Goal: Information Seeking & Learning: Learn about a topic

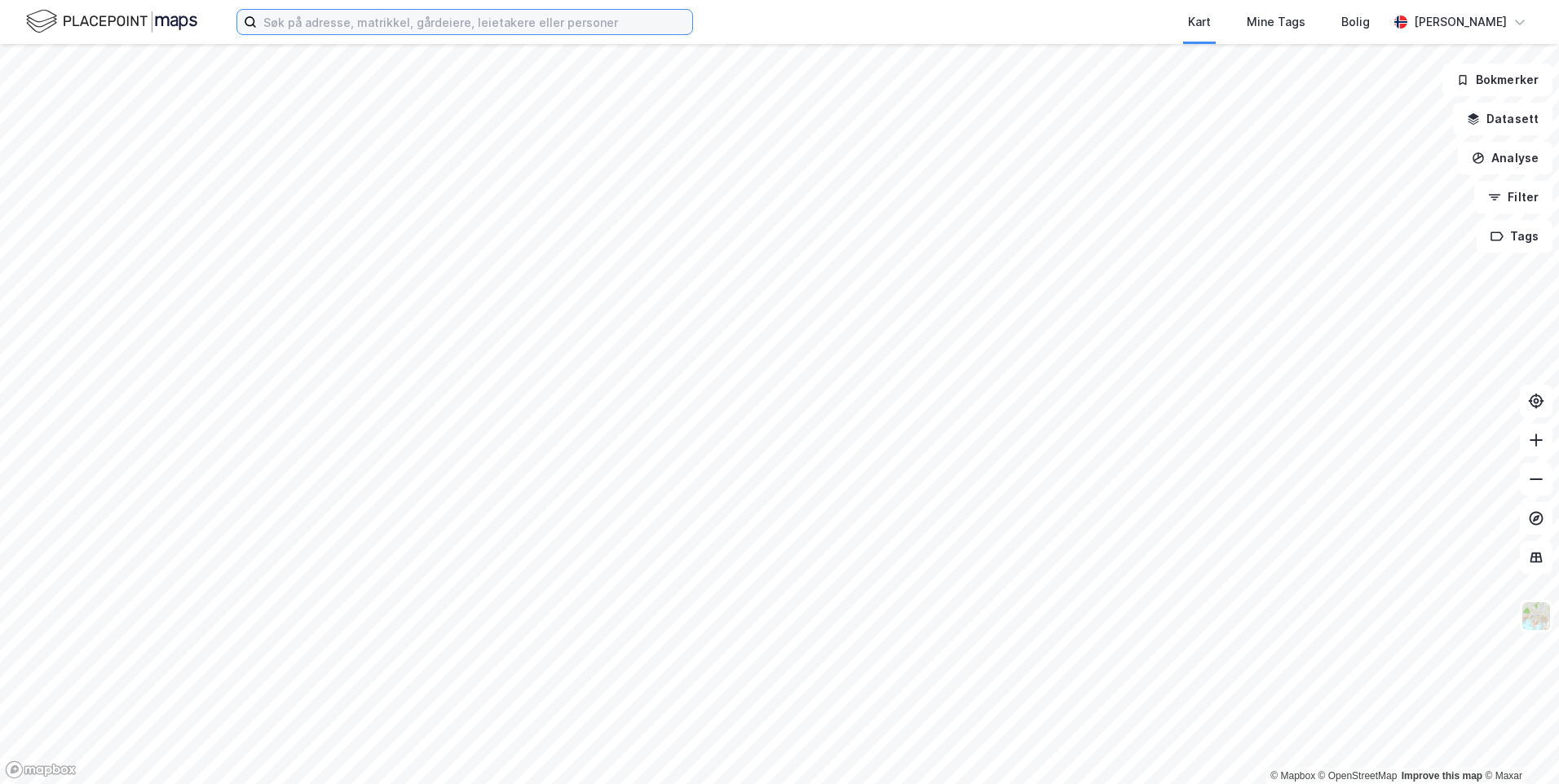
click at [629, 23] on input at bounding box center [475, 22] width 435 height 25
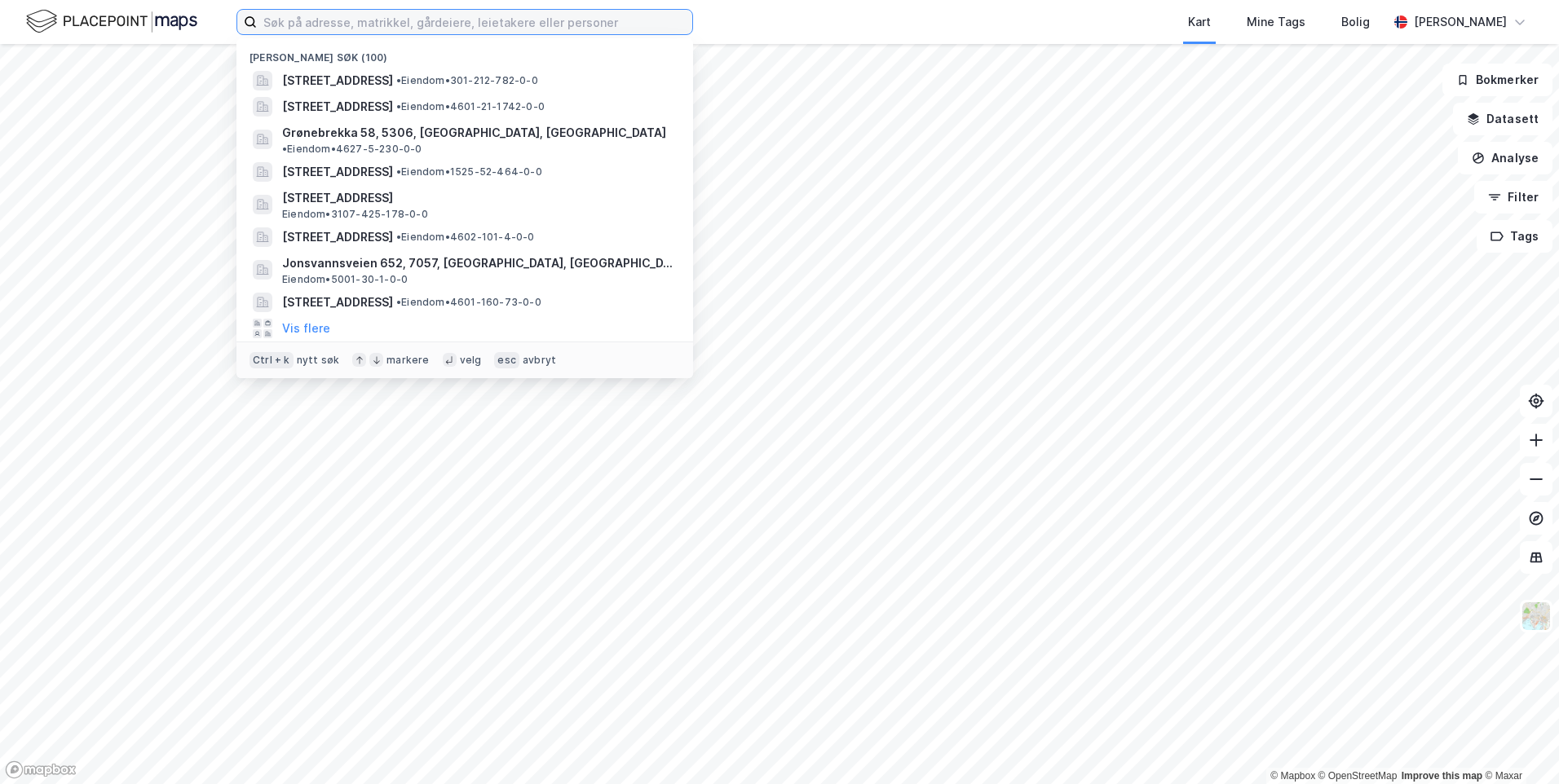
click at [617, 26] on input at bounding box center [475, 22] width 435 height 25
paste input "[STREET_ADDRESS]"
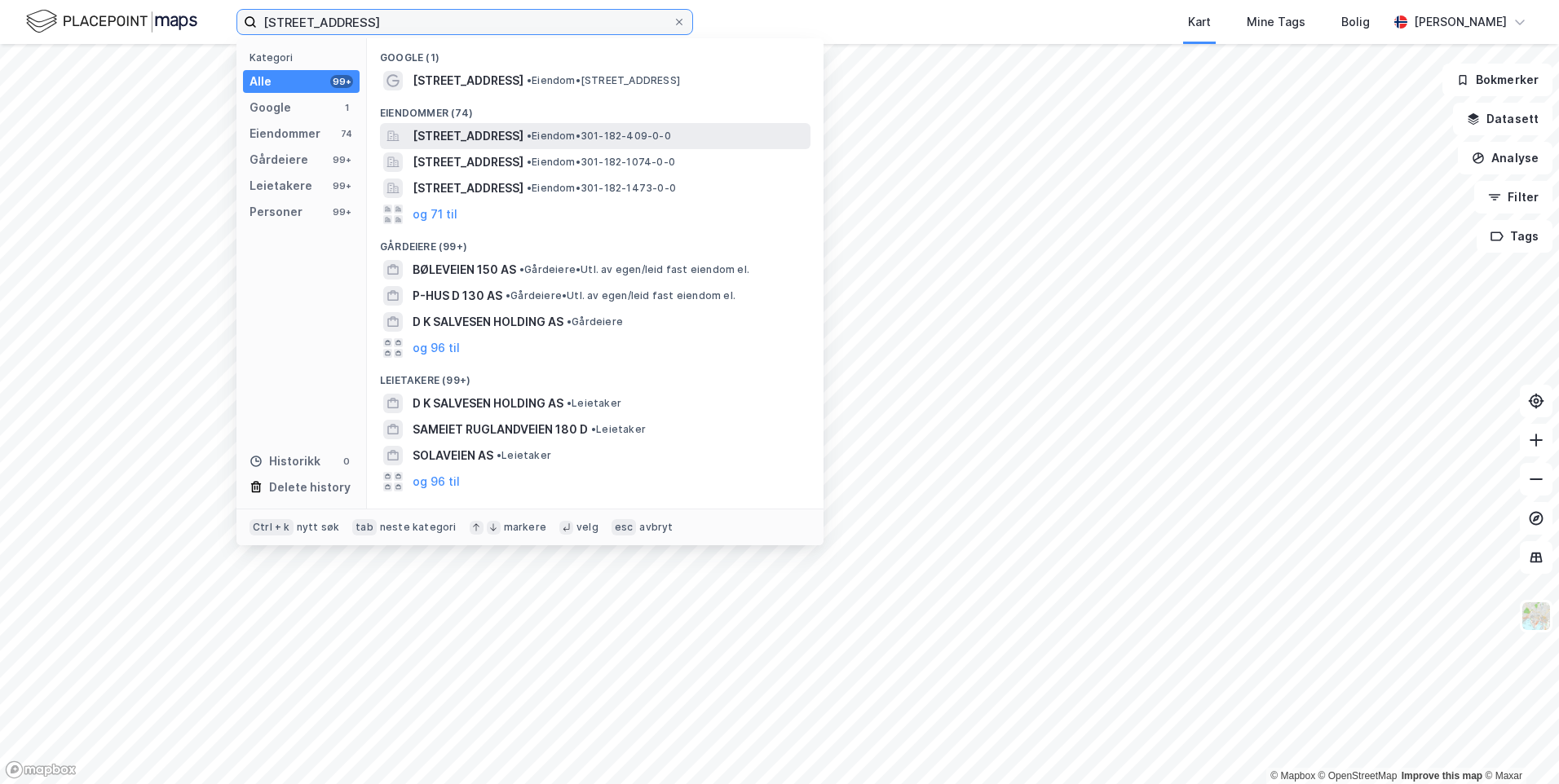
type input "[STREET_ADDRESS]"
click at [523, 138] on span "[STREET_ADDRESS]" at bounding box center [467, 136] width 111 height 20
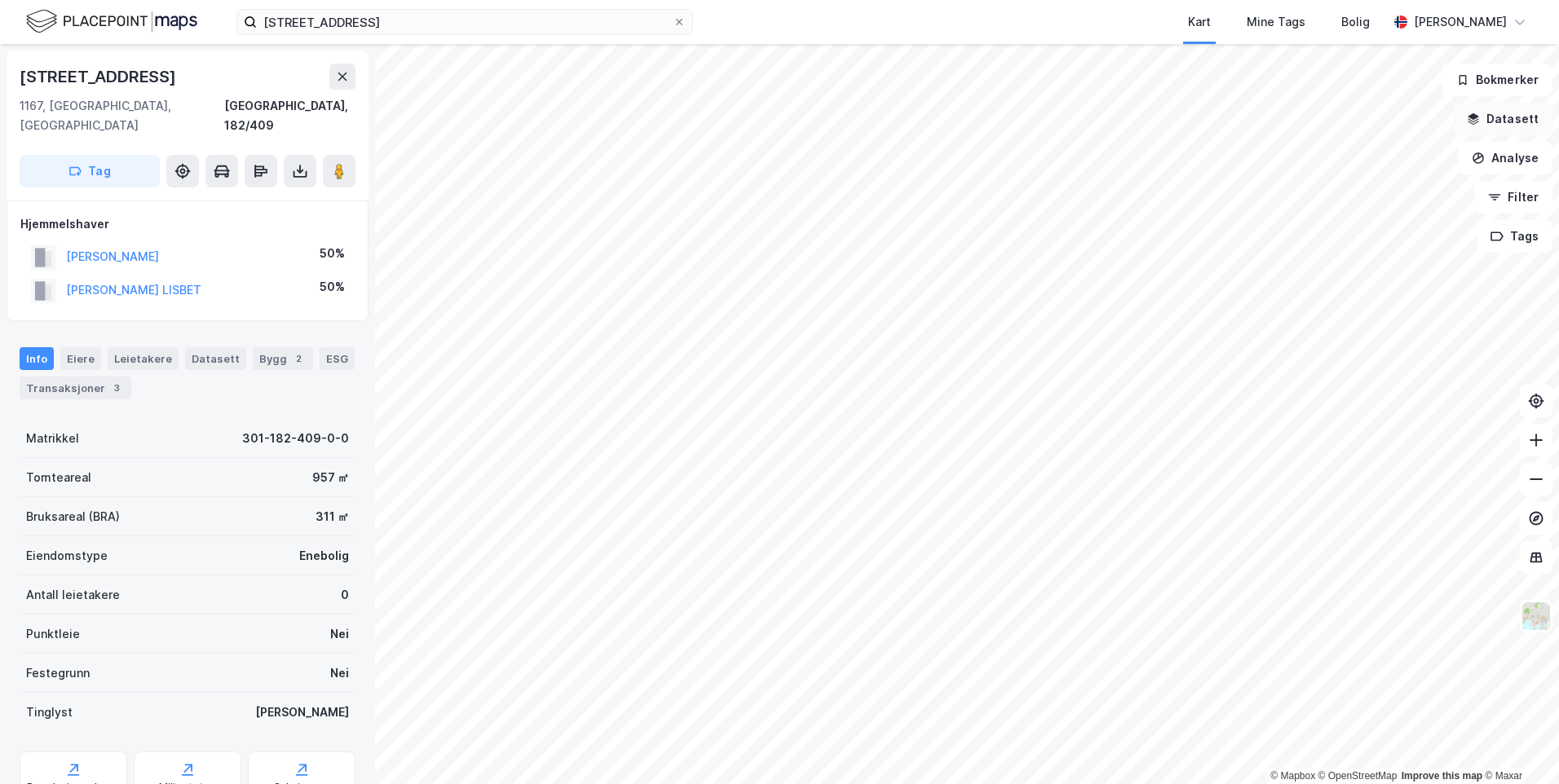
click at [1495, 113] on button "Datasett" at bounding box center [1502, 119] width 99 height 32
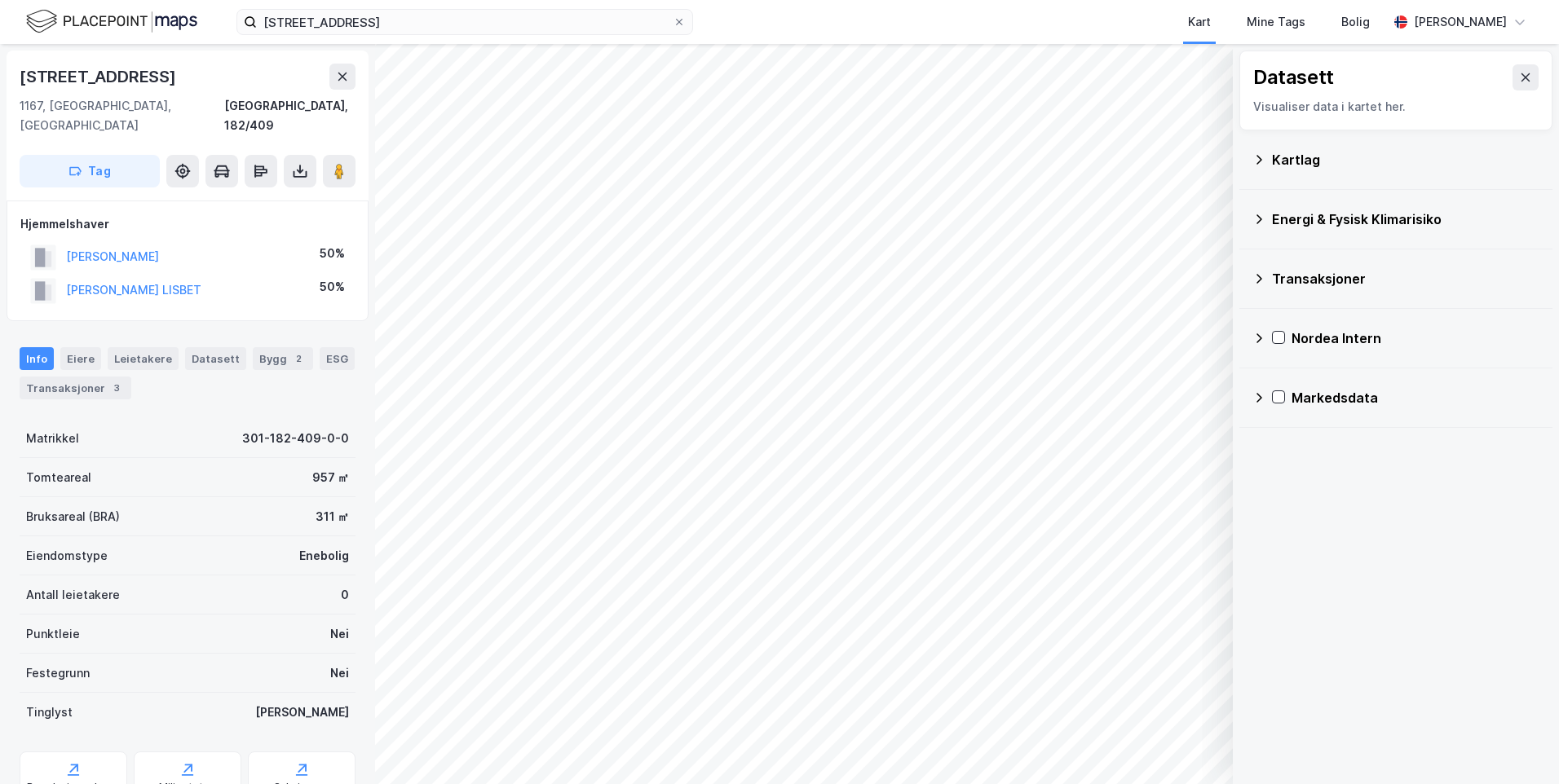
click at [1300, 168] on div "Kartlag" at bounding box center [1406, 160] width 268 height 20
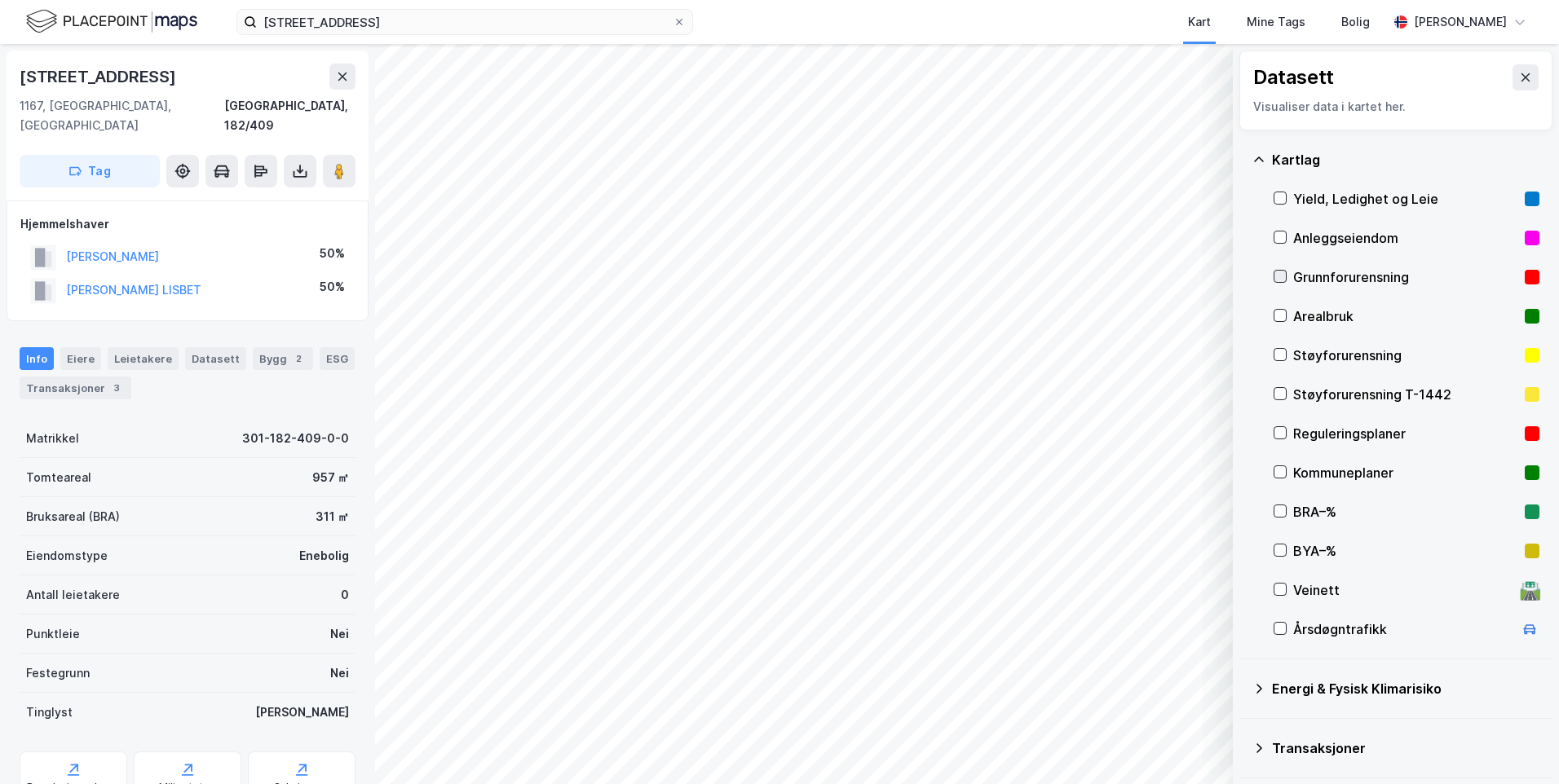
click at [1282, 273] on icon at bounding box center [1280, 276] width 11 height 11
click at [1255, 161] on icon at bounding box center [1259, 158] width 9 height 5
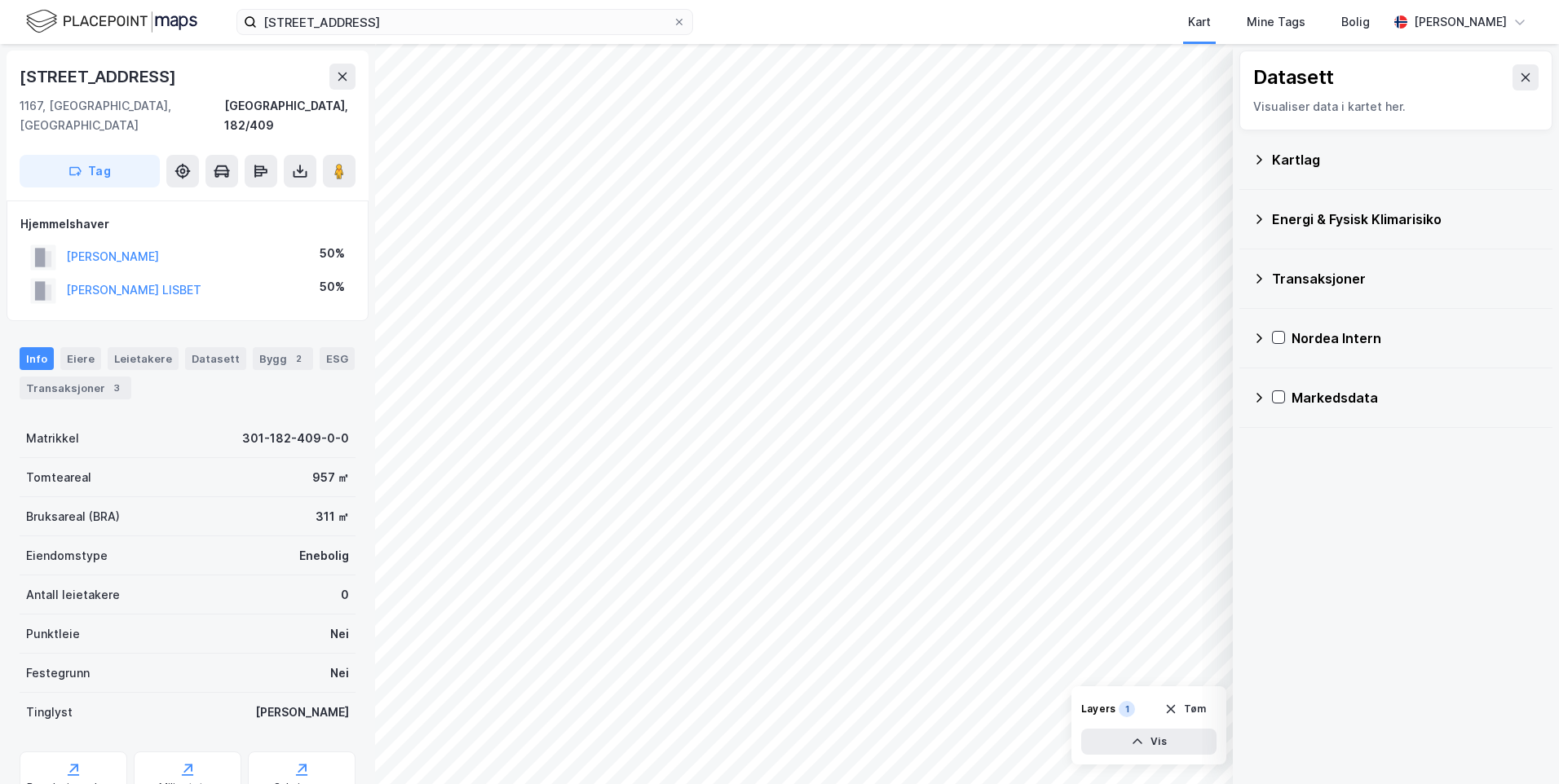
click at [1261, 220] on icon at bounding box center [1259, 219] width 6 height 9
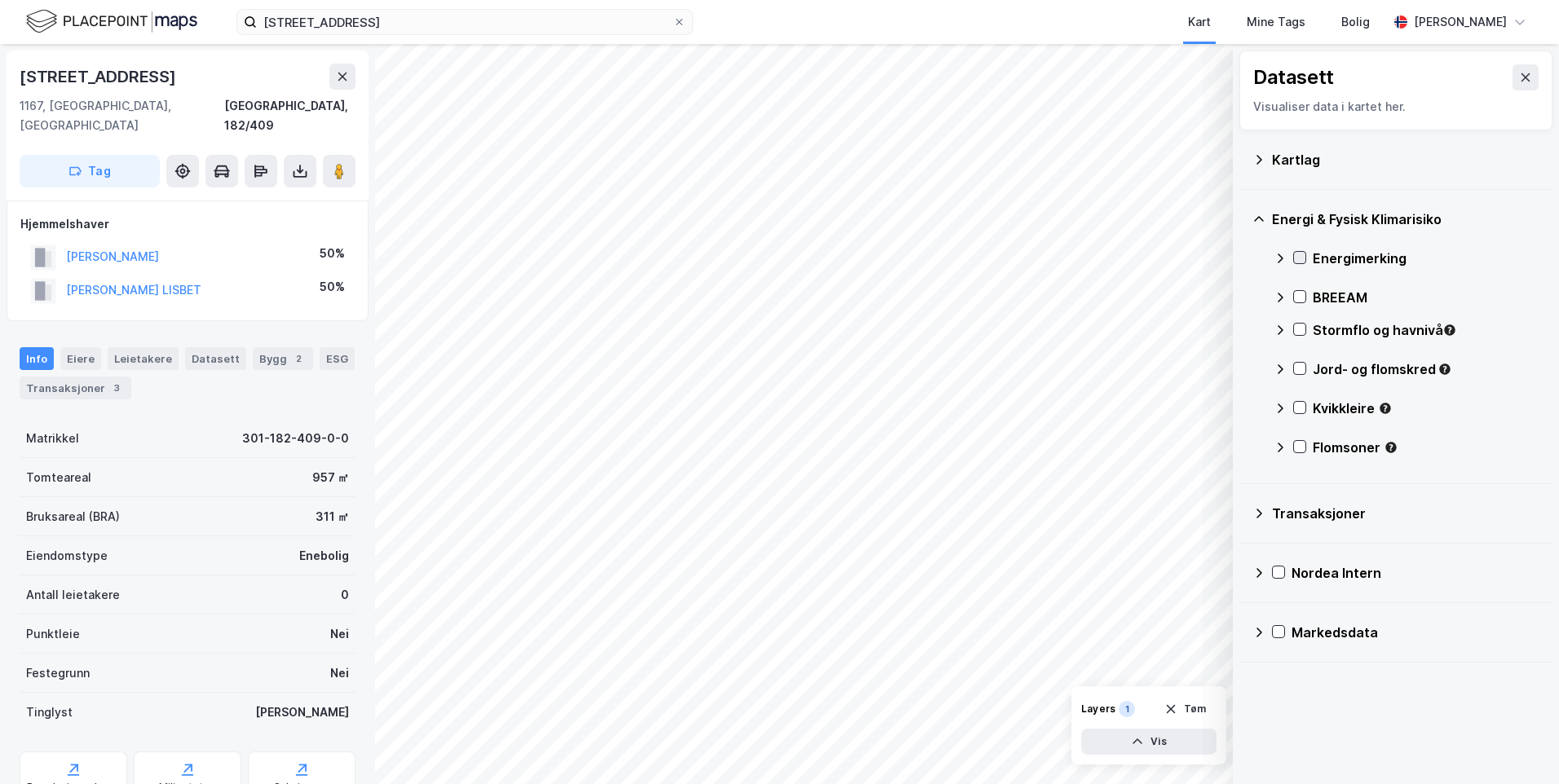
click at [1297, 259] on icon at bounding box center [1300, 258] width 9 height 6
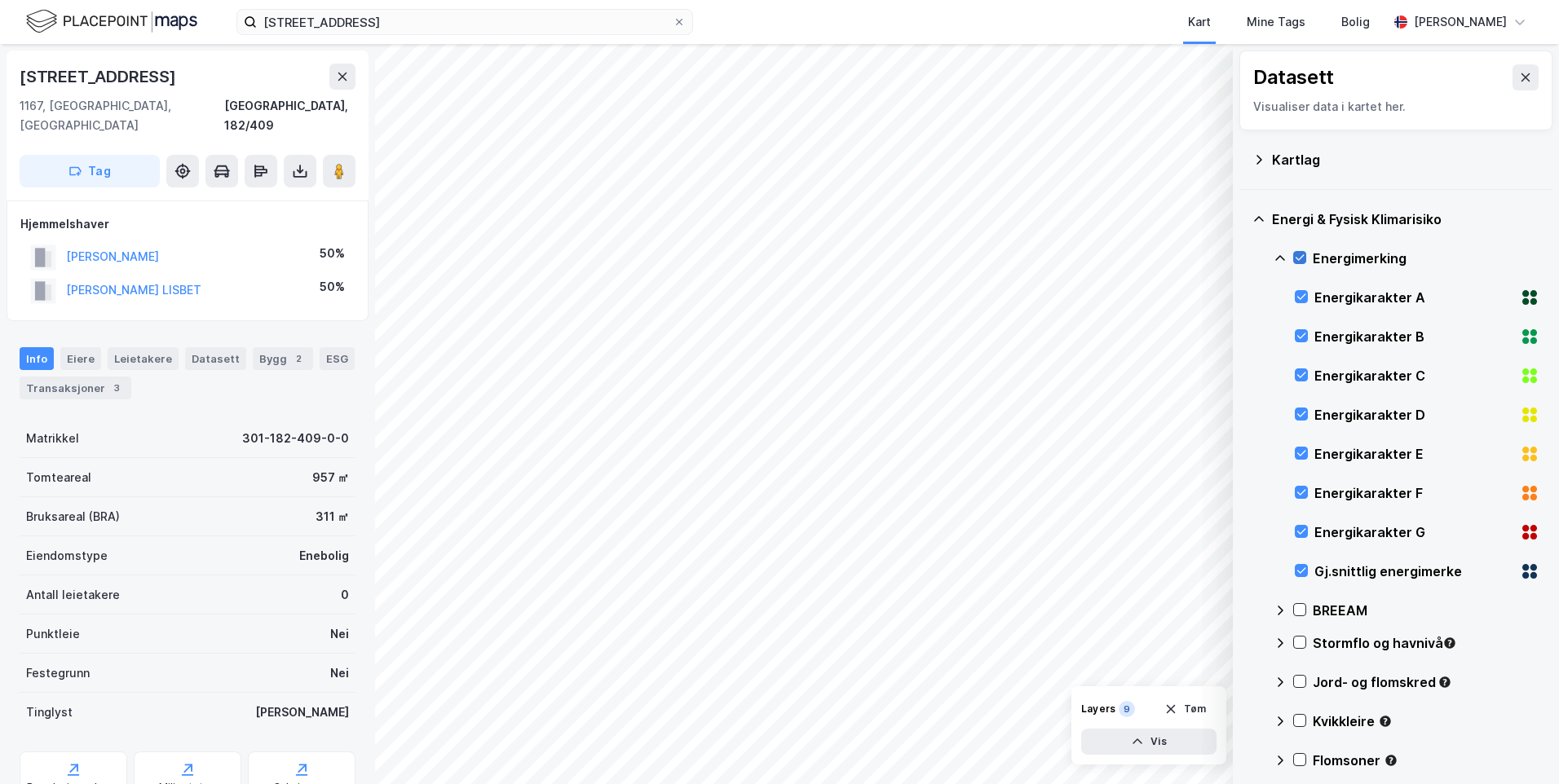
click at [1297, 259] on icon at bounding box center [1300, 258] width 9 height 6
click at [1301, 528] on icon at bounding box center [1302, 531] width 11 height 11
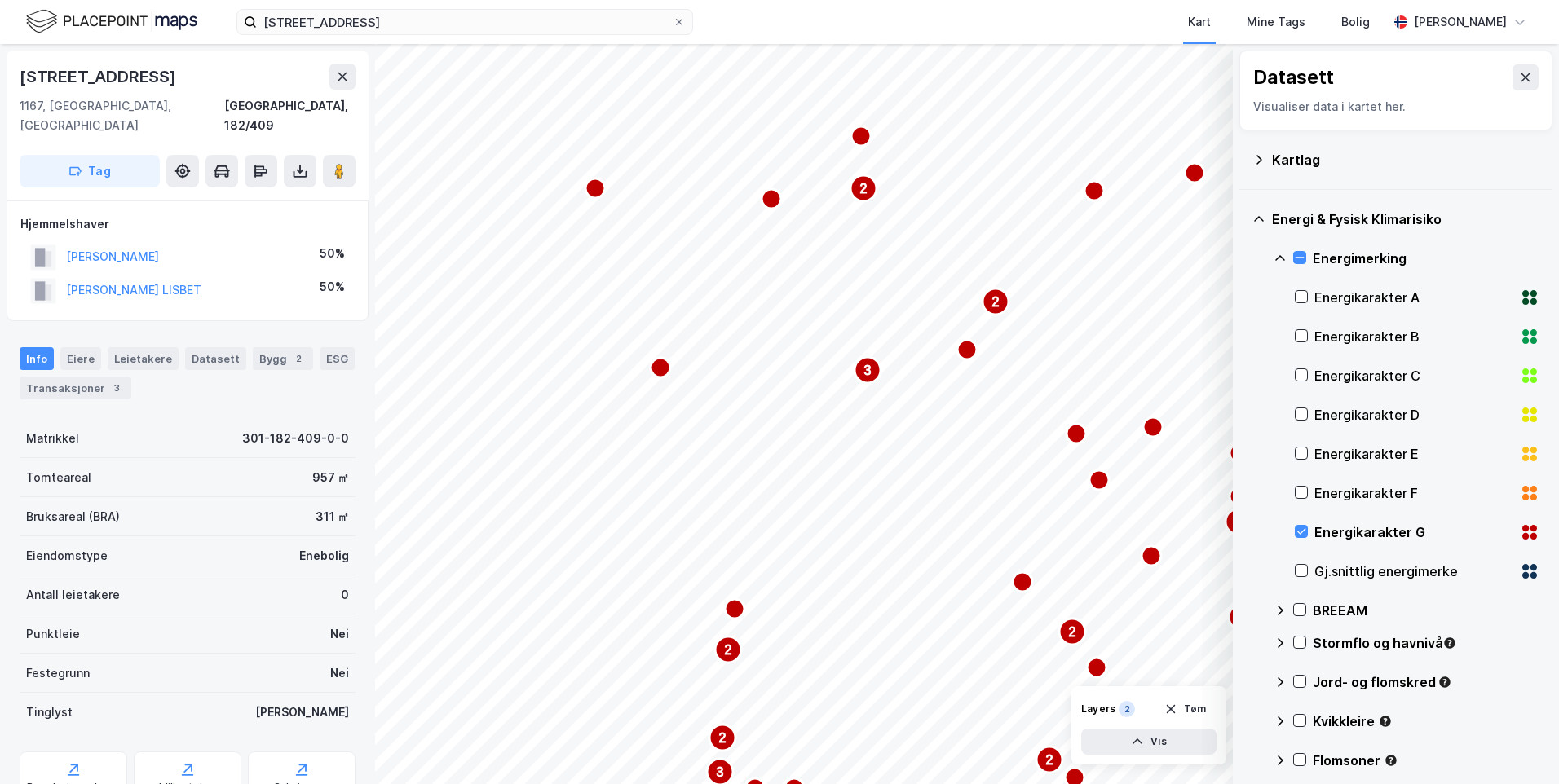
click at [1282, 255] on icon at bounding box center [1280, 258] width 13 height 13
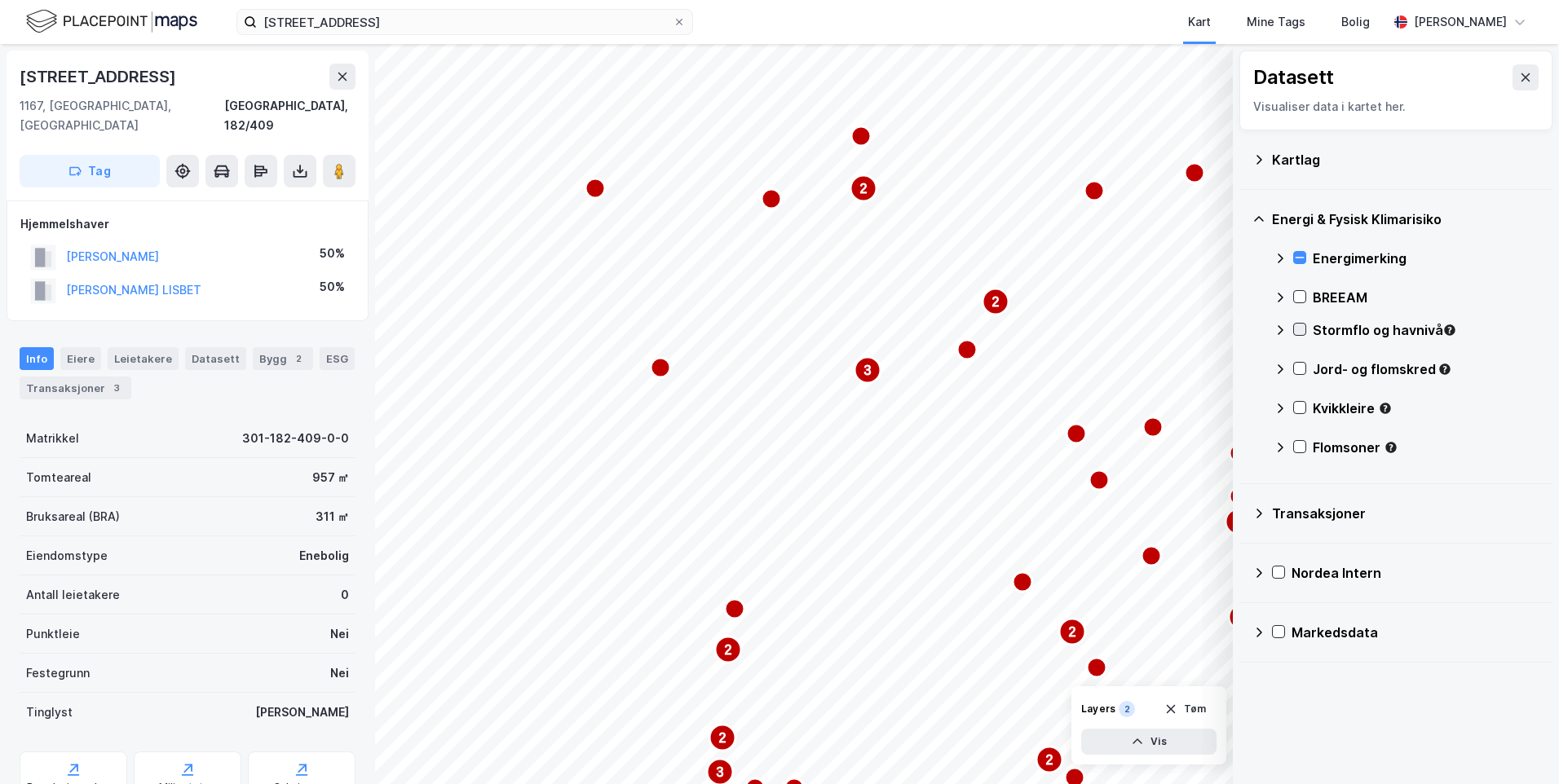
click at [1298, 332] on icon at bounding box center [1300, 330] width 9 height 6
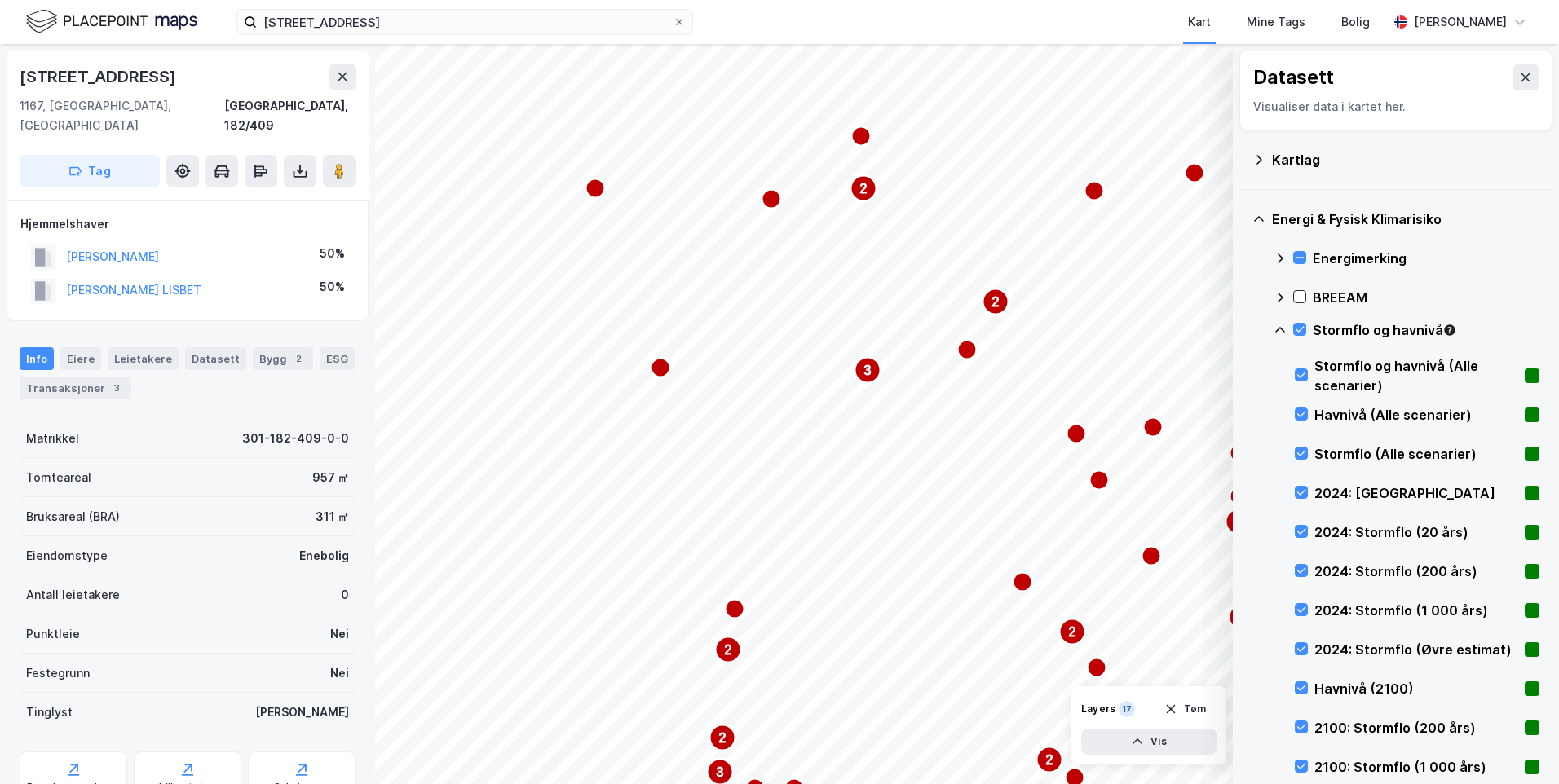
click at [1281, 327] on icon at bounding box center [1280, 330] width 13 height 13
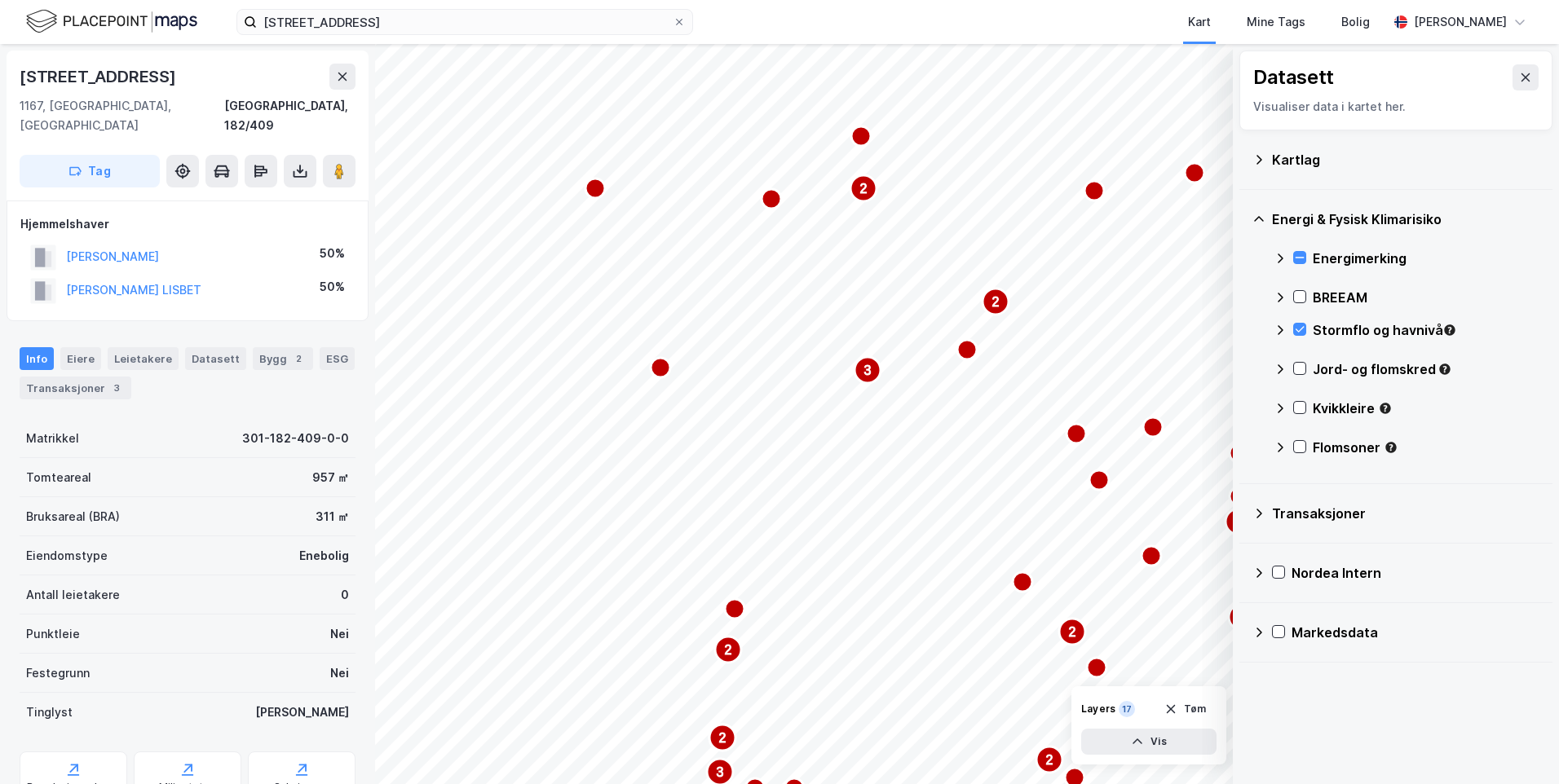
click at [1281, 327] on icon at bounding box center [1280, 330] width 13 height 13
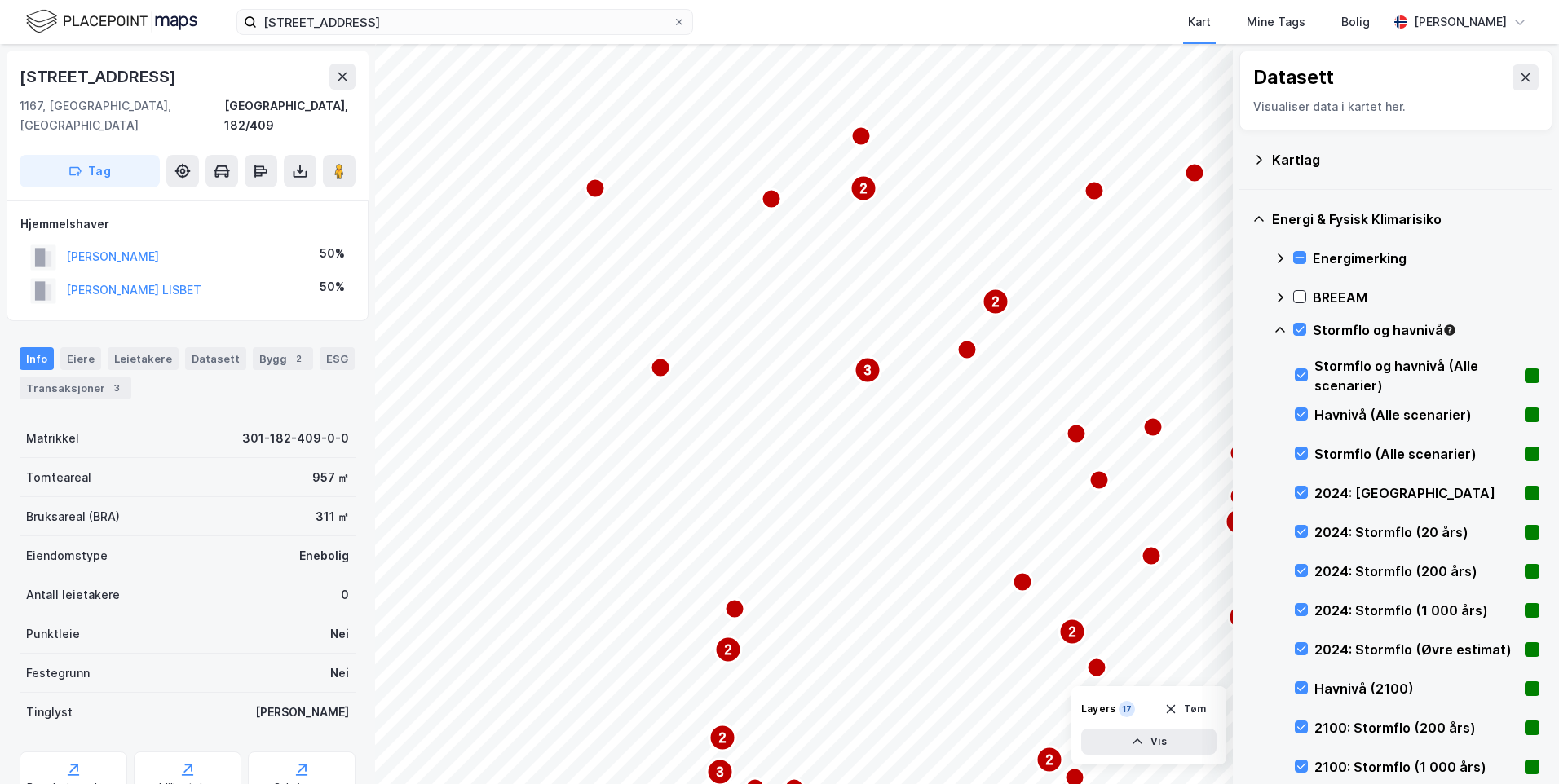
click at [1281, 327] on icon at bounding box center [1280, 330] width 13 height 13
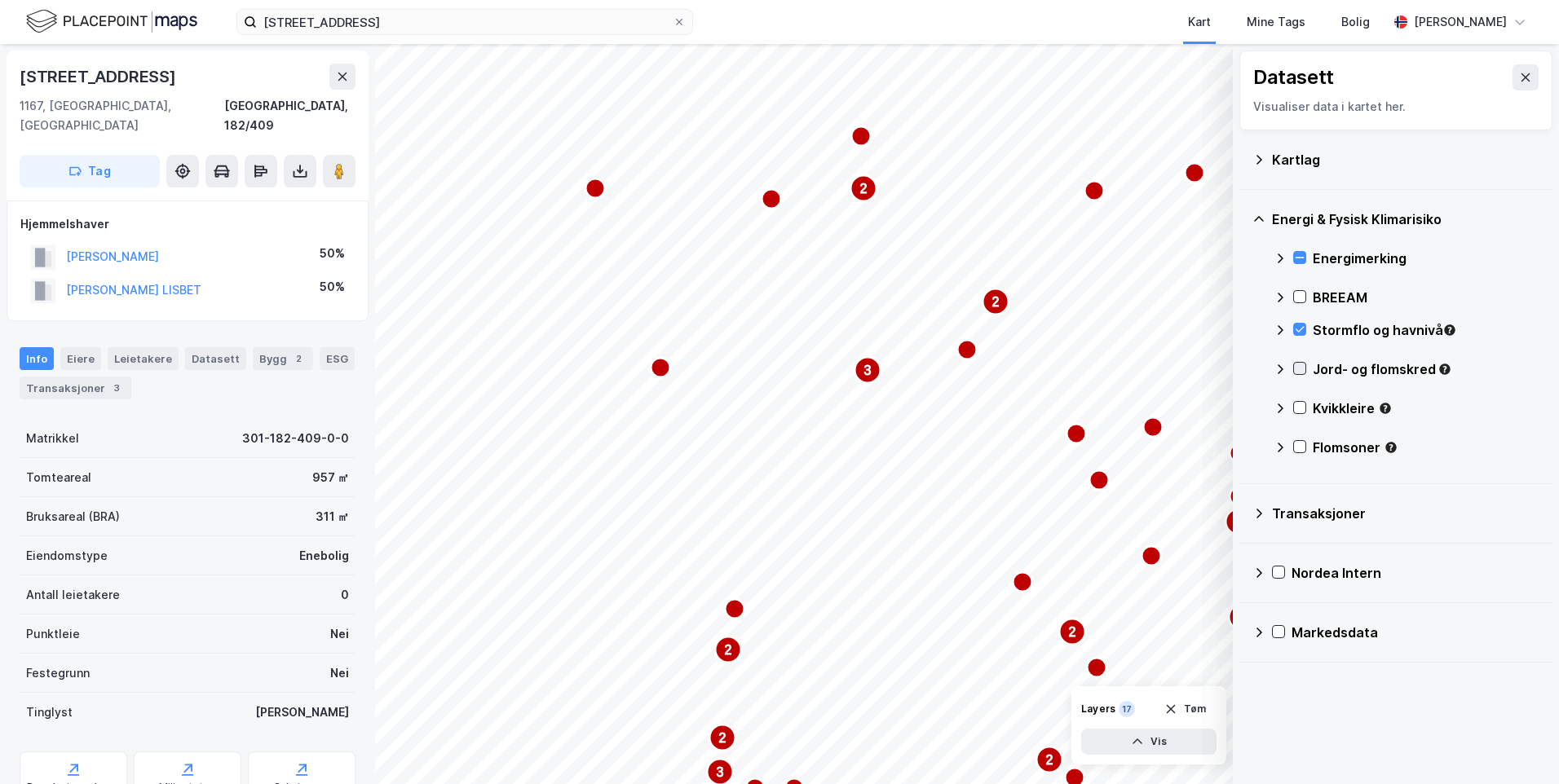
click at [1302, 368] on icon at bounding box center [1300, 369] width 11 height 11
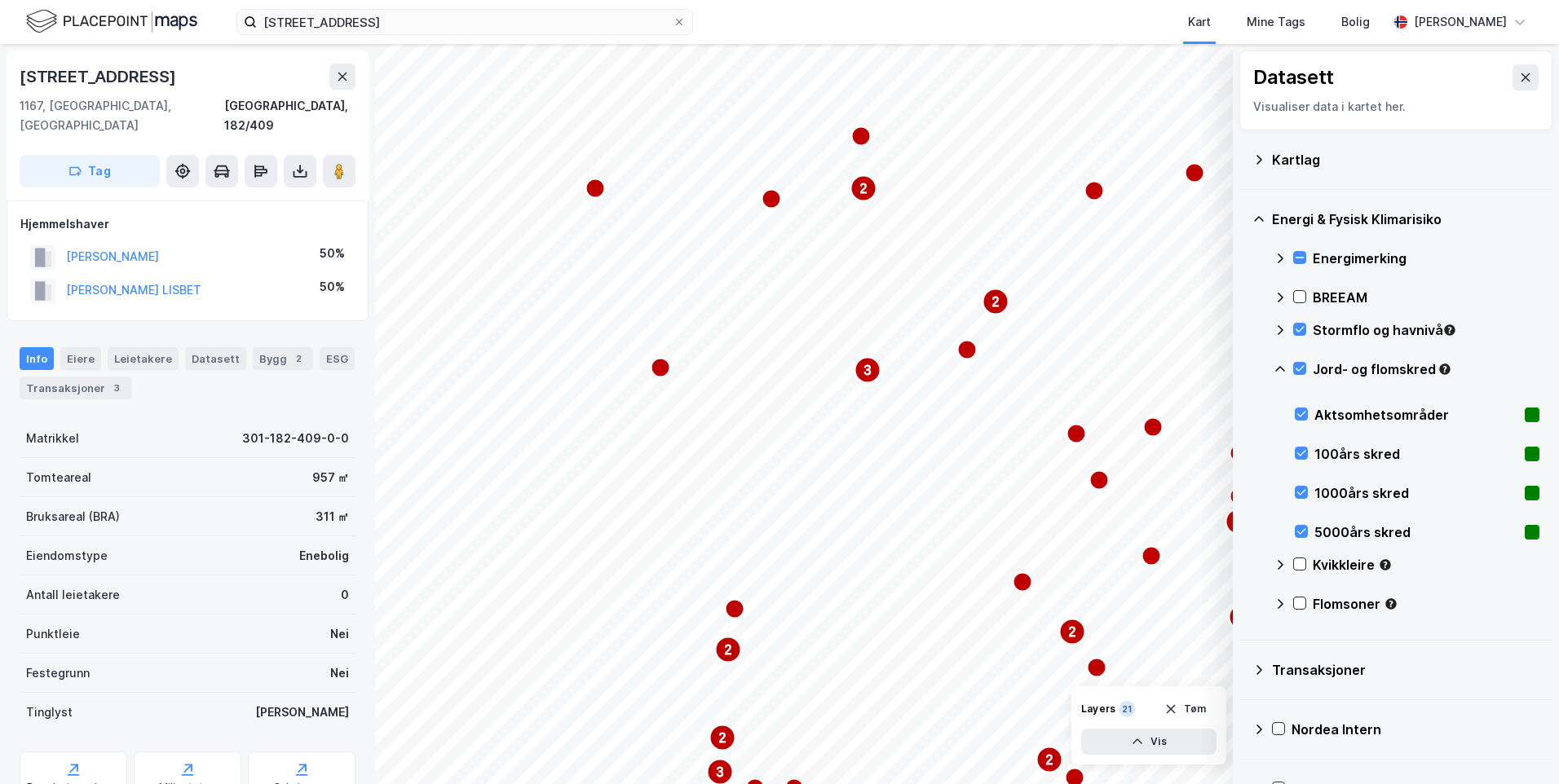
click at [1275, 369] on icon at bounding box center [1280, 370] width 13 height 13
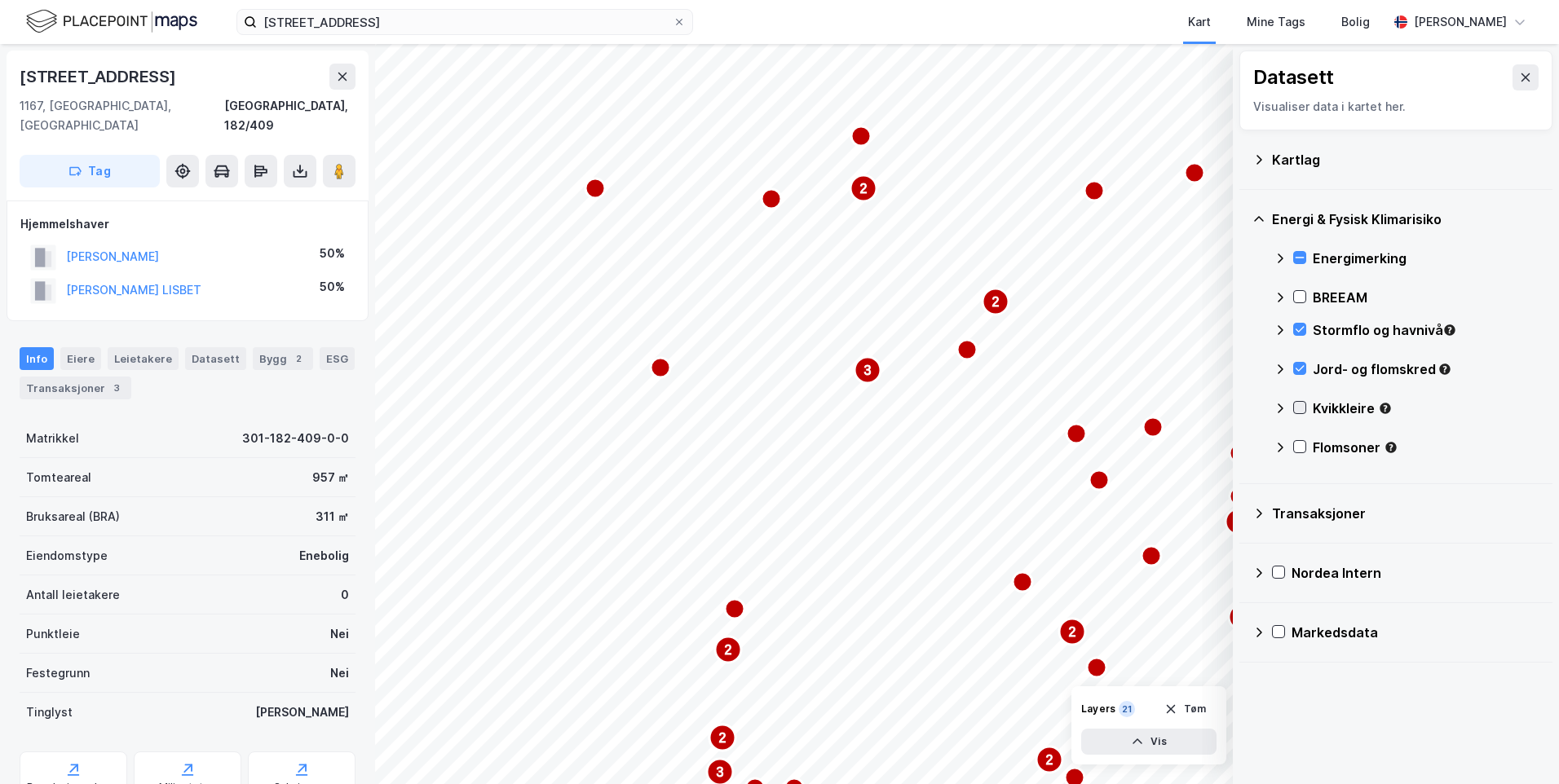
click at [1296, 405] on icon at bounding box center [1300, 408] width 11 height 11
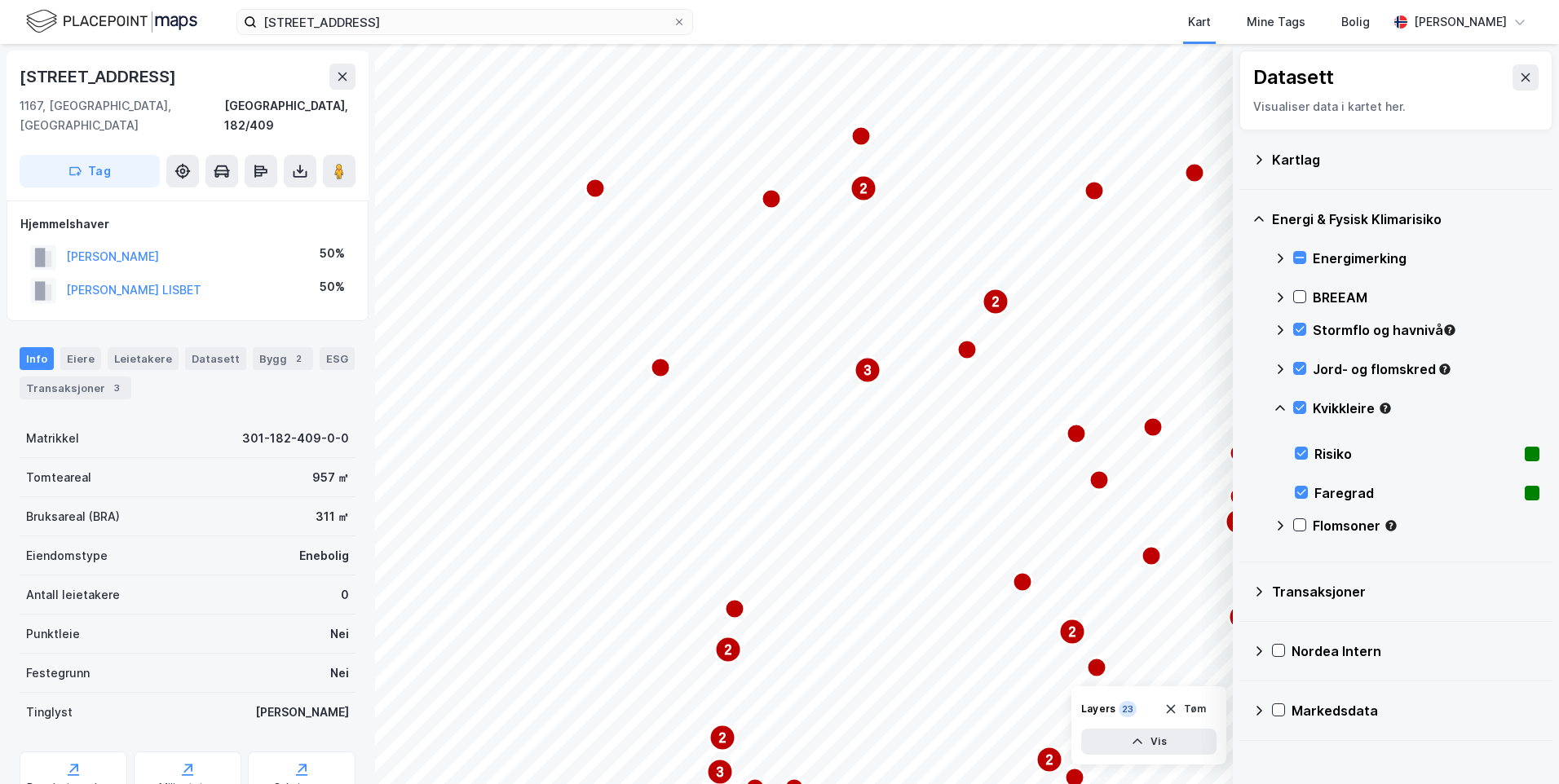
click at [1274, 408] on icon at bounding box center [1280, 409] width 13 height 13
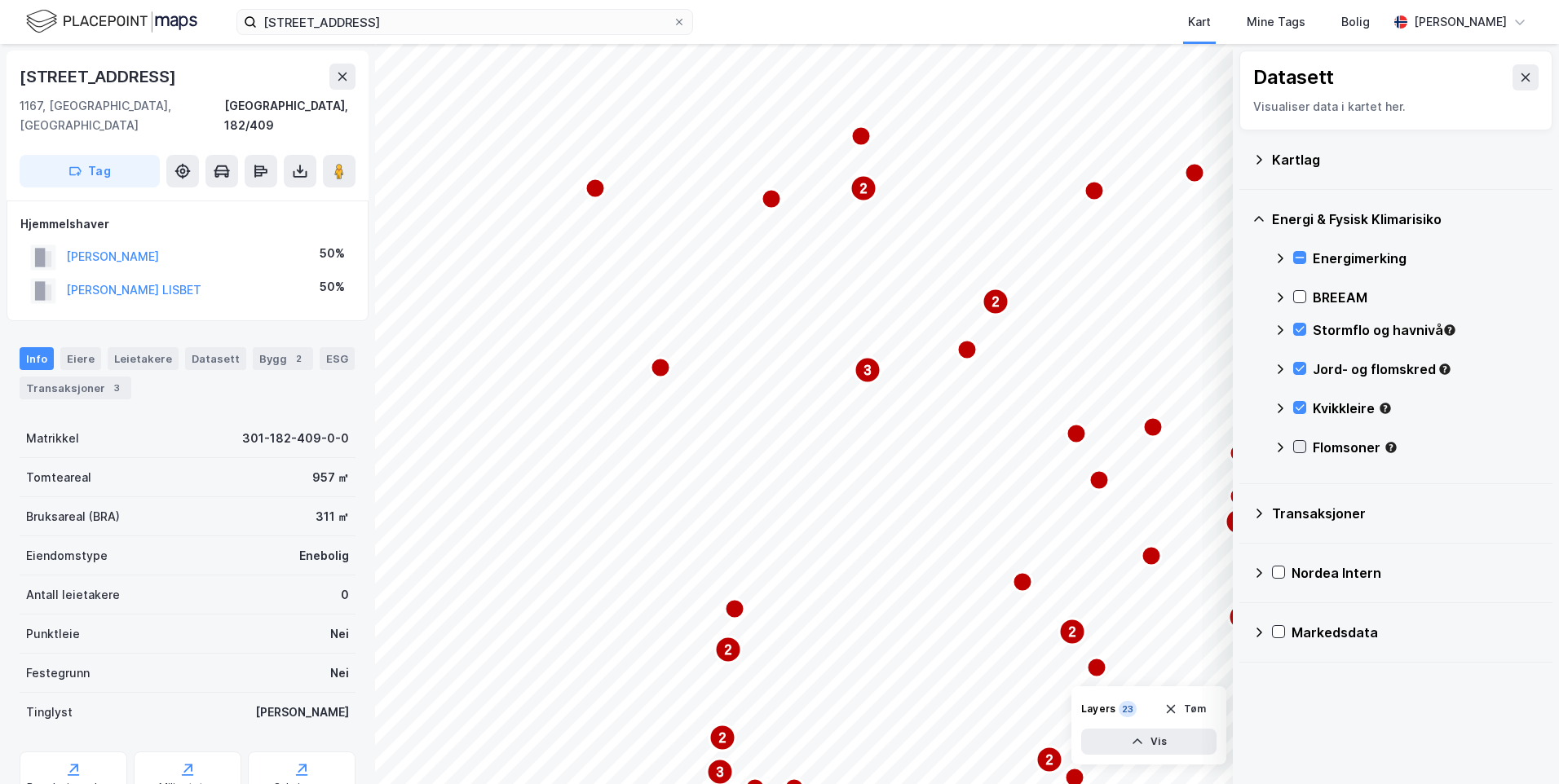
click at [1297, 445] on icon at bounding box center [1300, 446] width 11 height 11
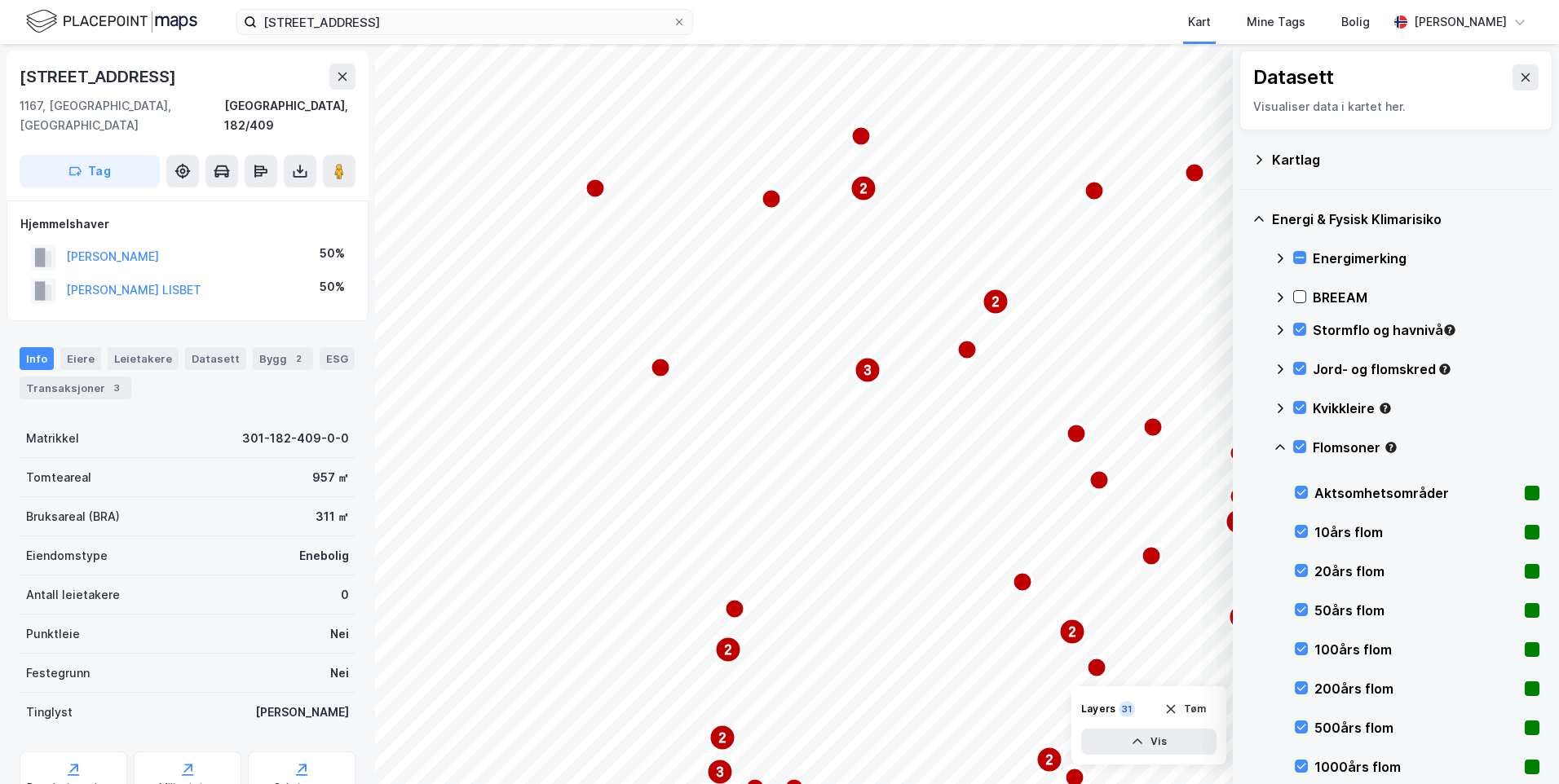
click at [1277, 438] on div "Flomsoner" at bounding box center [1406, 453] width 266 height 39
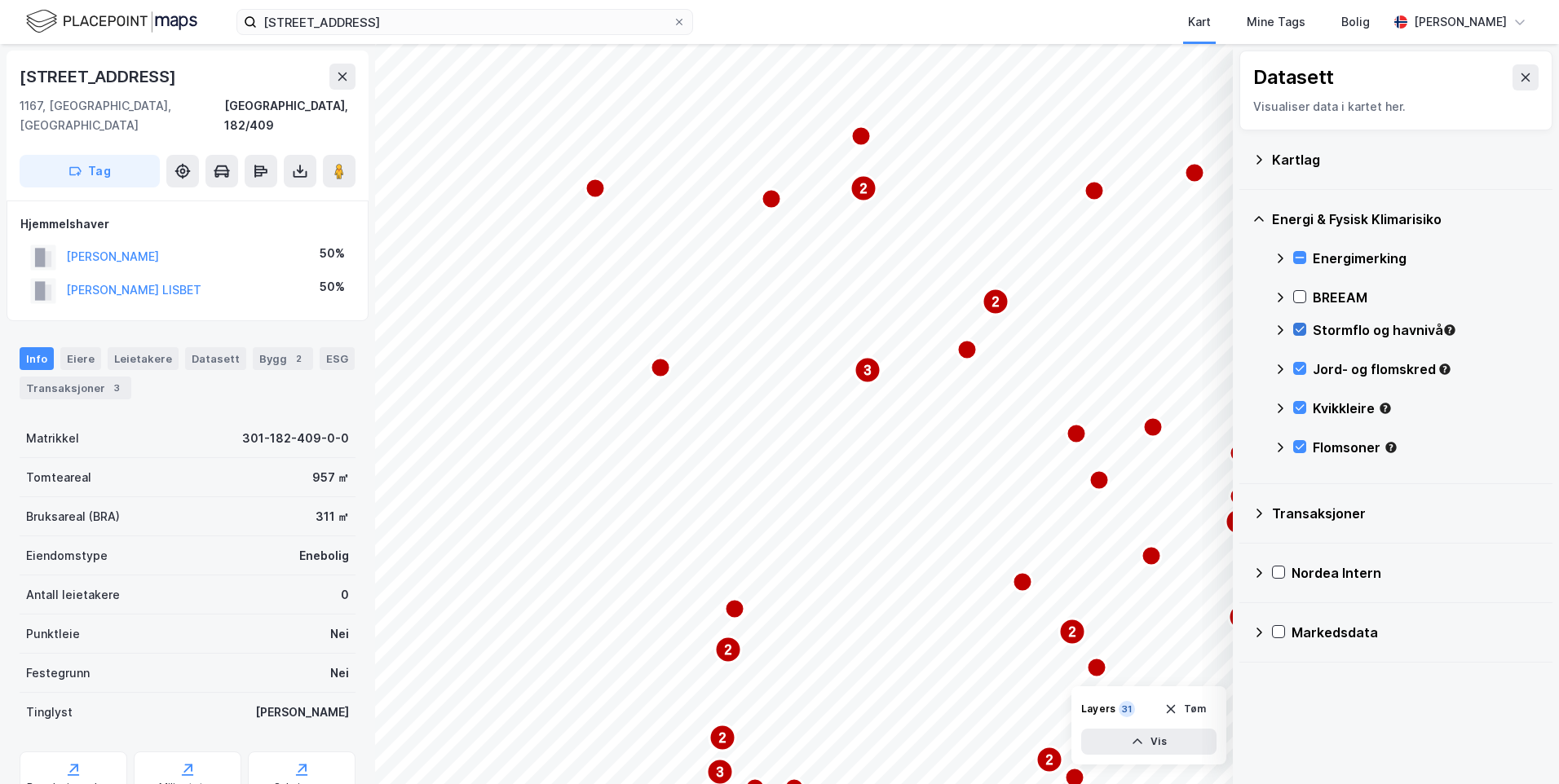
click at [1300, 326] on icon at bounding box center [1300, 329] width 11 height 11
click at [1296, 444] on icon at bounding box center [1300, 446] width 11 height 11
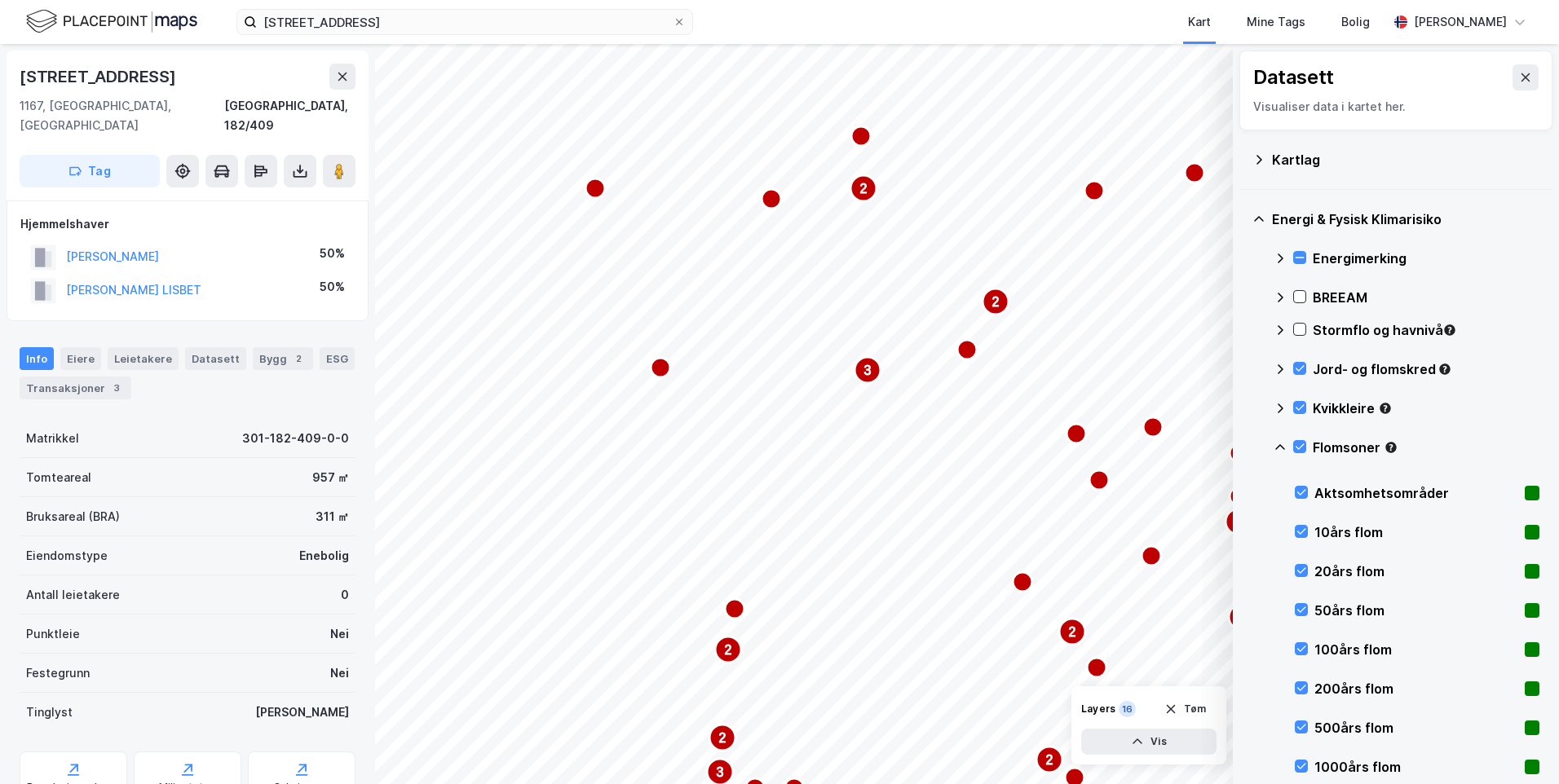
click at [1275, 445] on icon at bounding box center [1280, 447] width 13 height 13
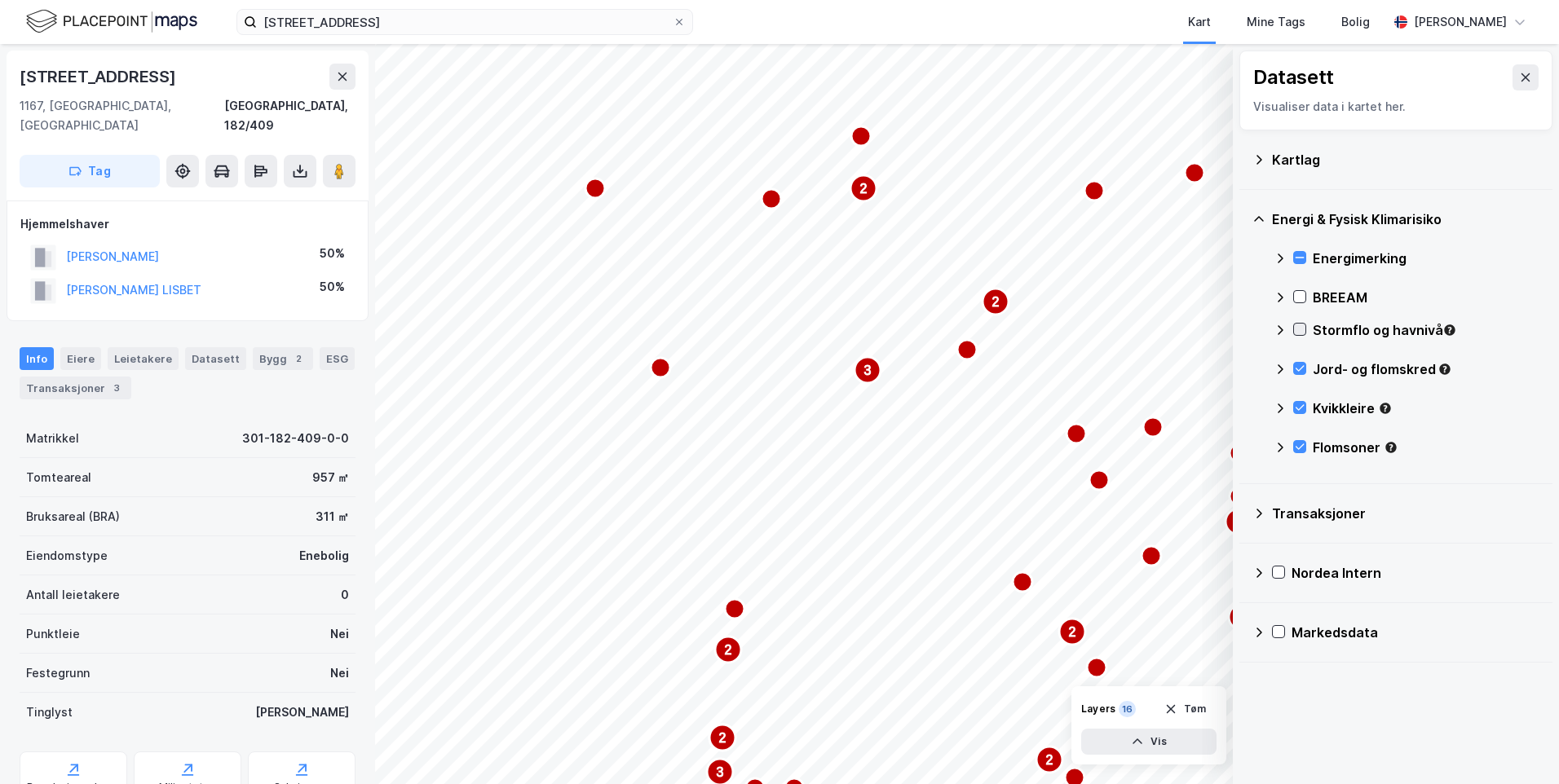
click at [1302, 329] on icon at bounding box center [1300, 330] width 9 height 6
